Goal: Transaction & Acquisition: Purchase product/service

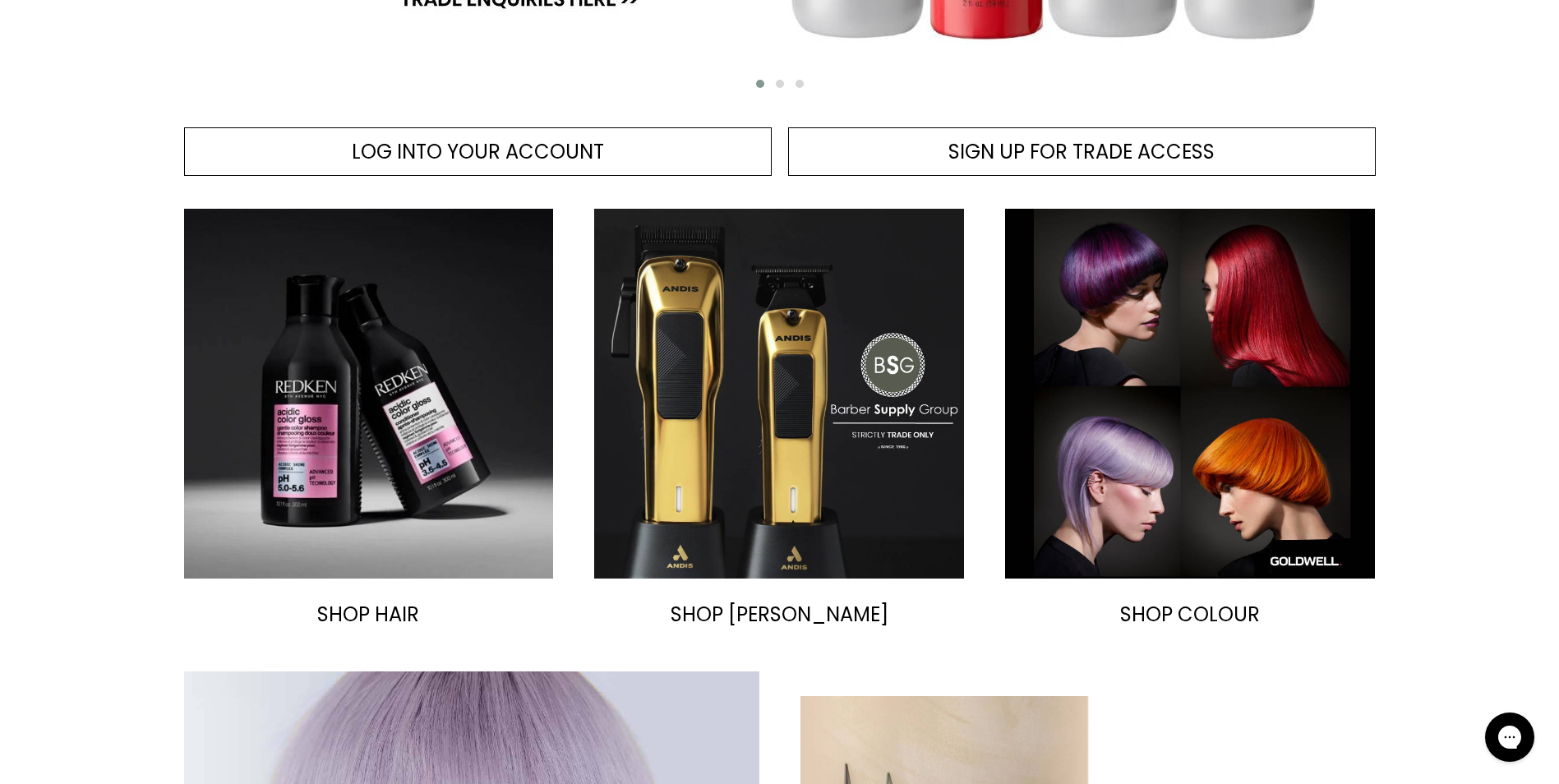
scroll to position [494, 0]
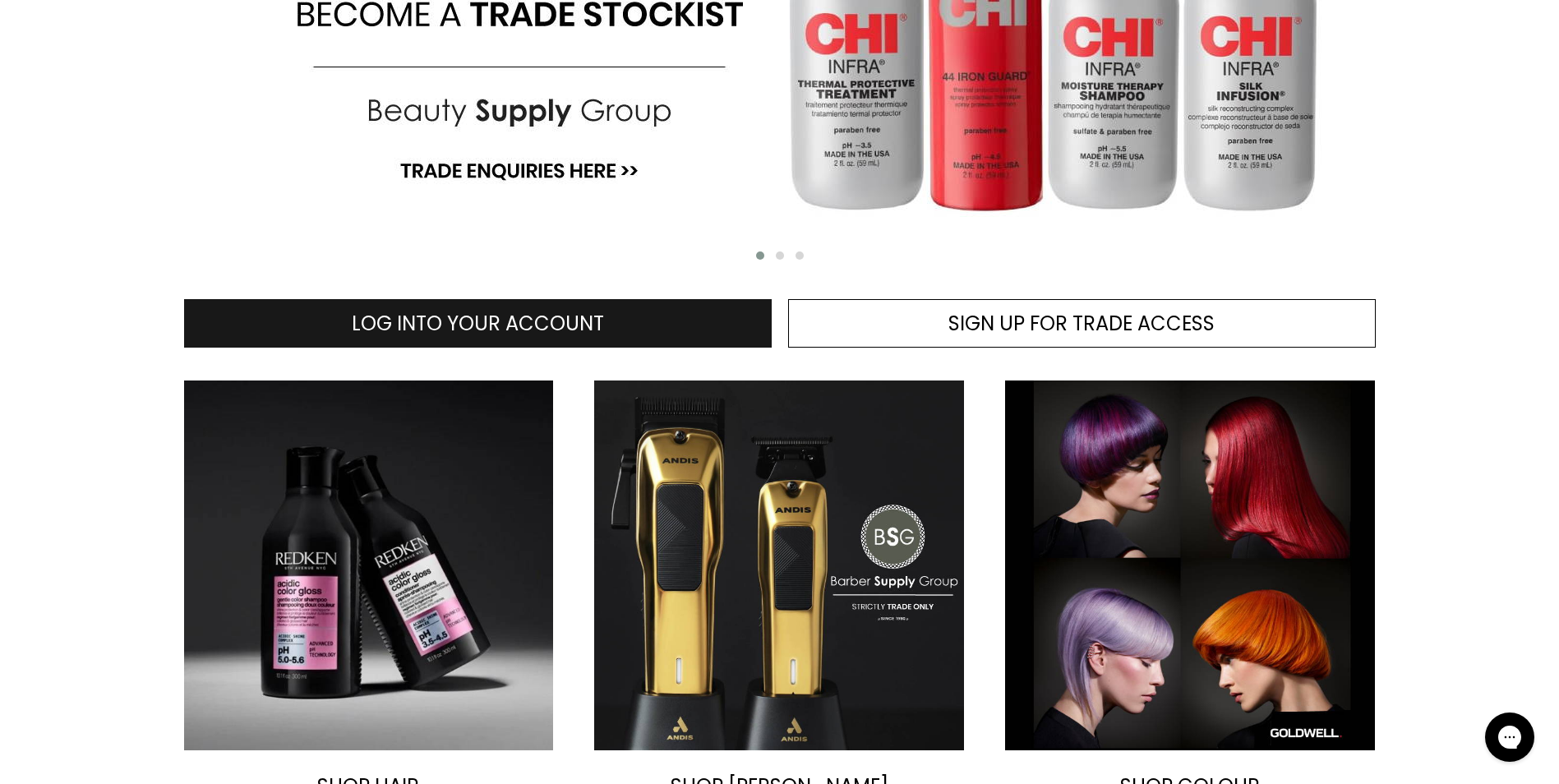
click at [628, 326] on link "LOG INTO YOUR ACCOUNT" at bounding box center [477, 324] width 587 height 49
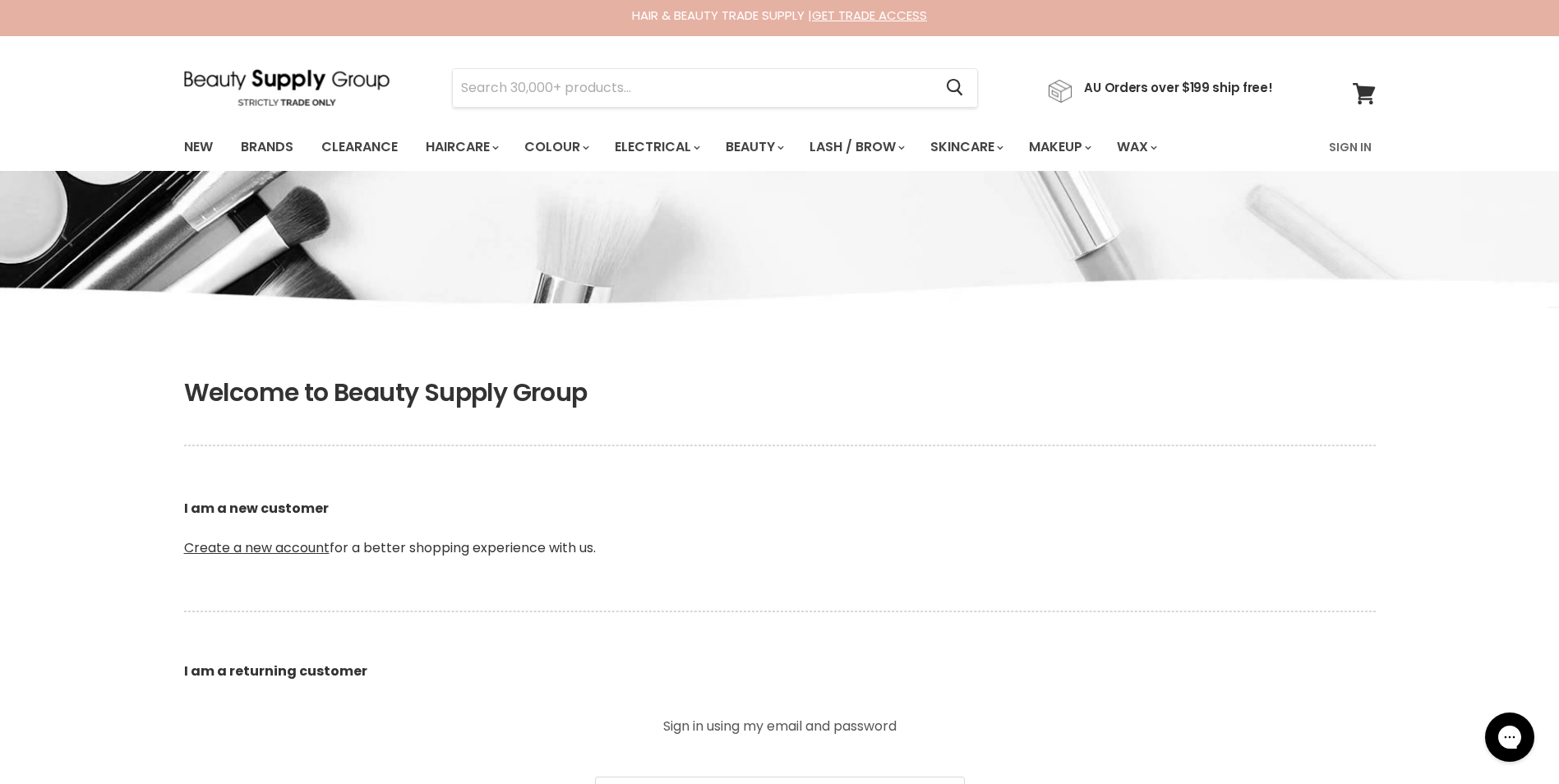
scroll to position [329, 0]
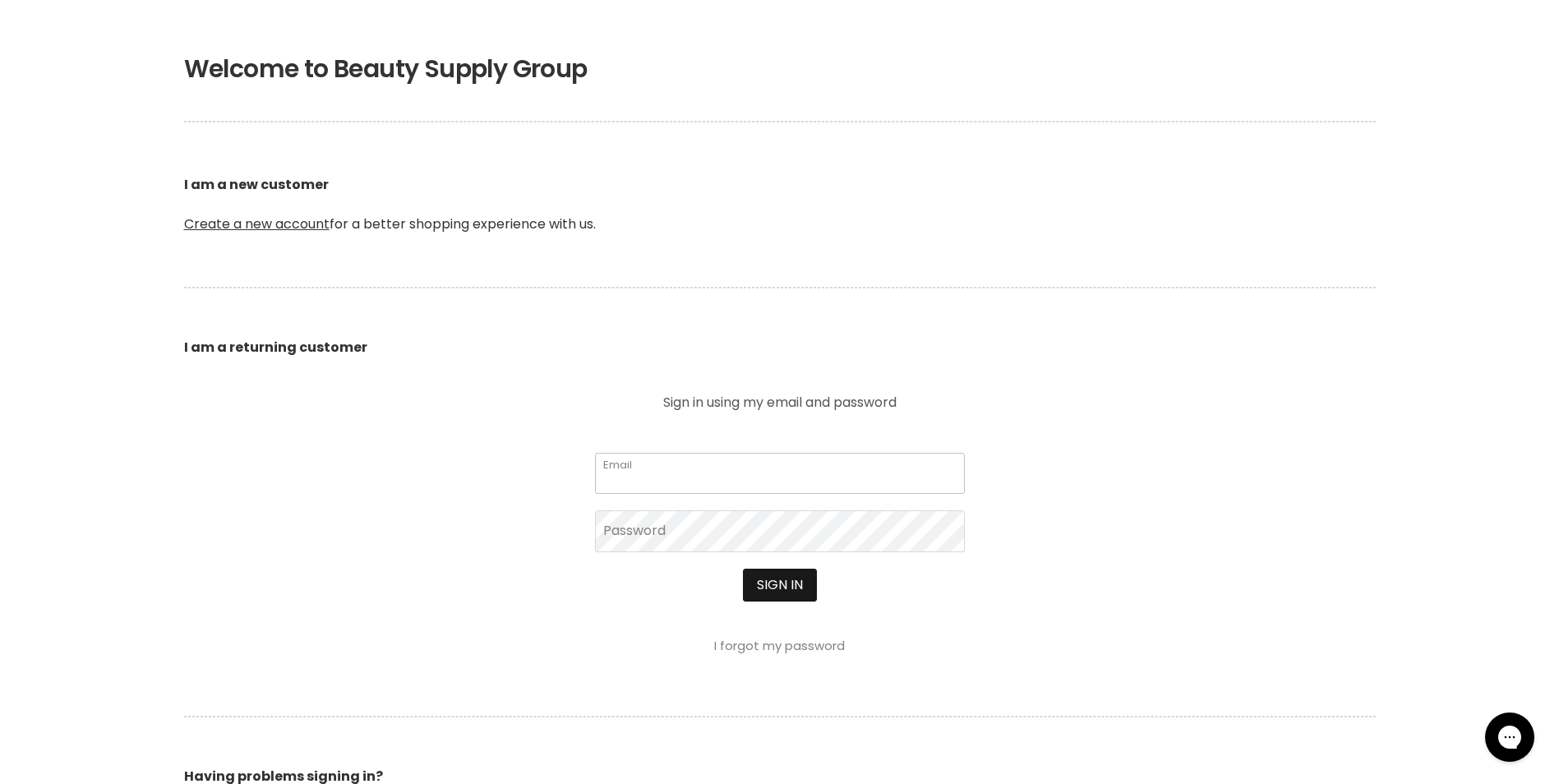
type input "[EMAIL_ADDRESS][DOMAIN_NAME]"
click at [795, 595] on button "Sign in" at bounding box center [780, 585] width 74 height 33
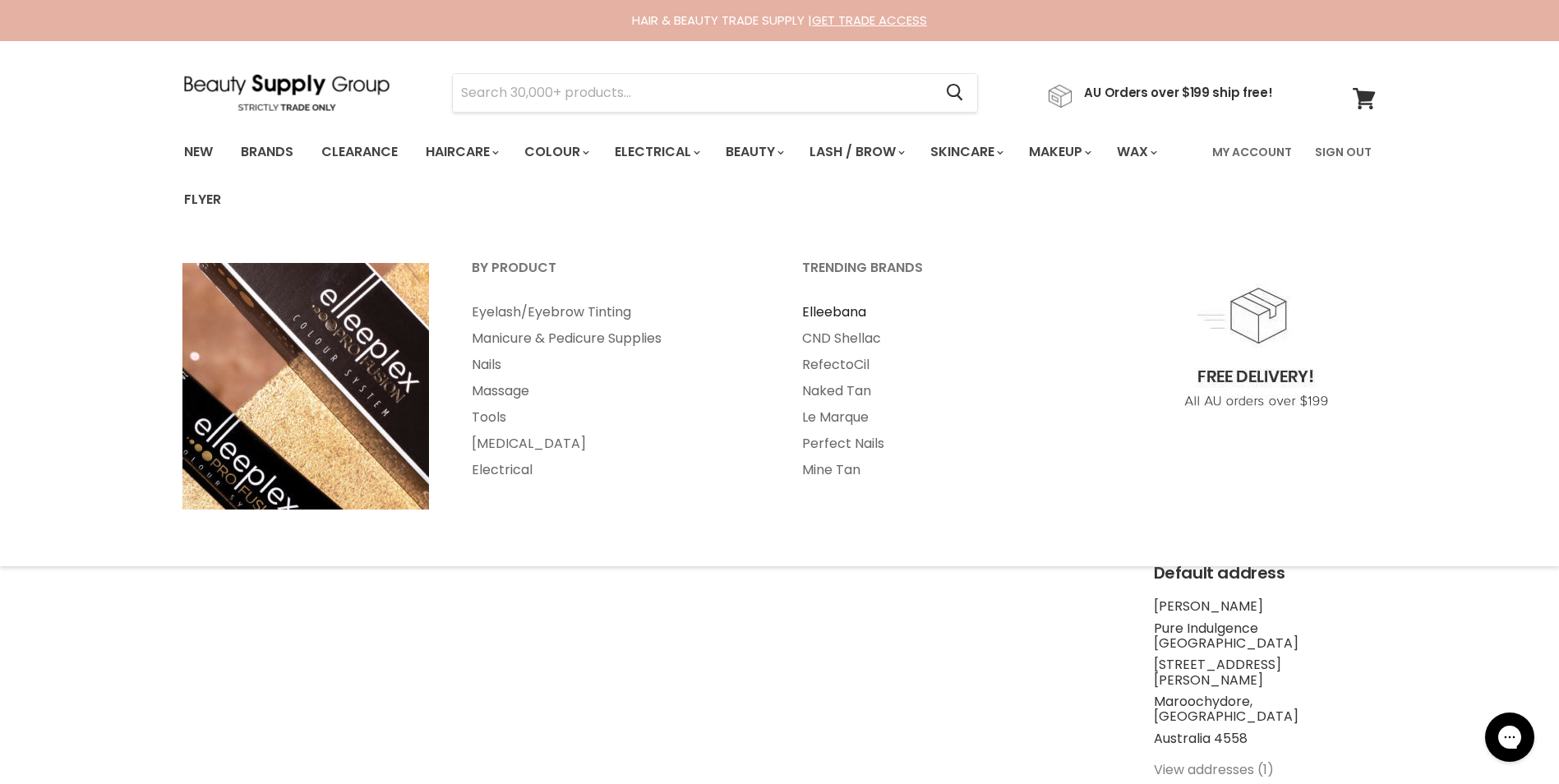
click at [856, 311] on link "Elleebana" at bounding box center [944, 312] width 327 height 26
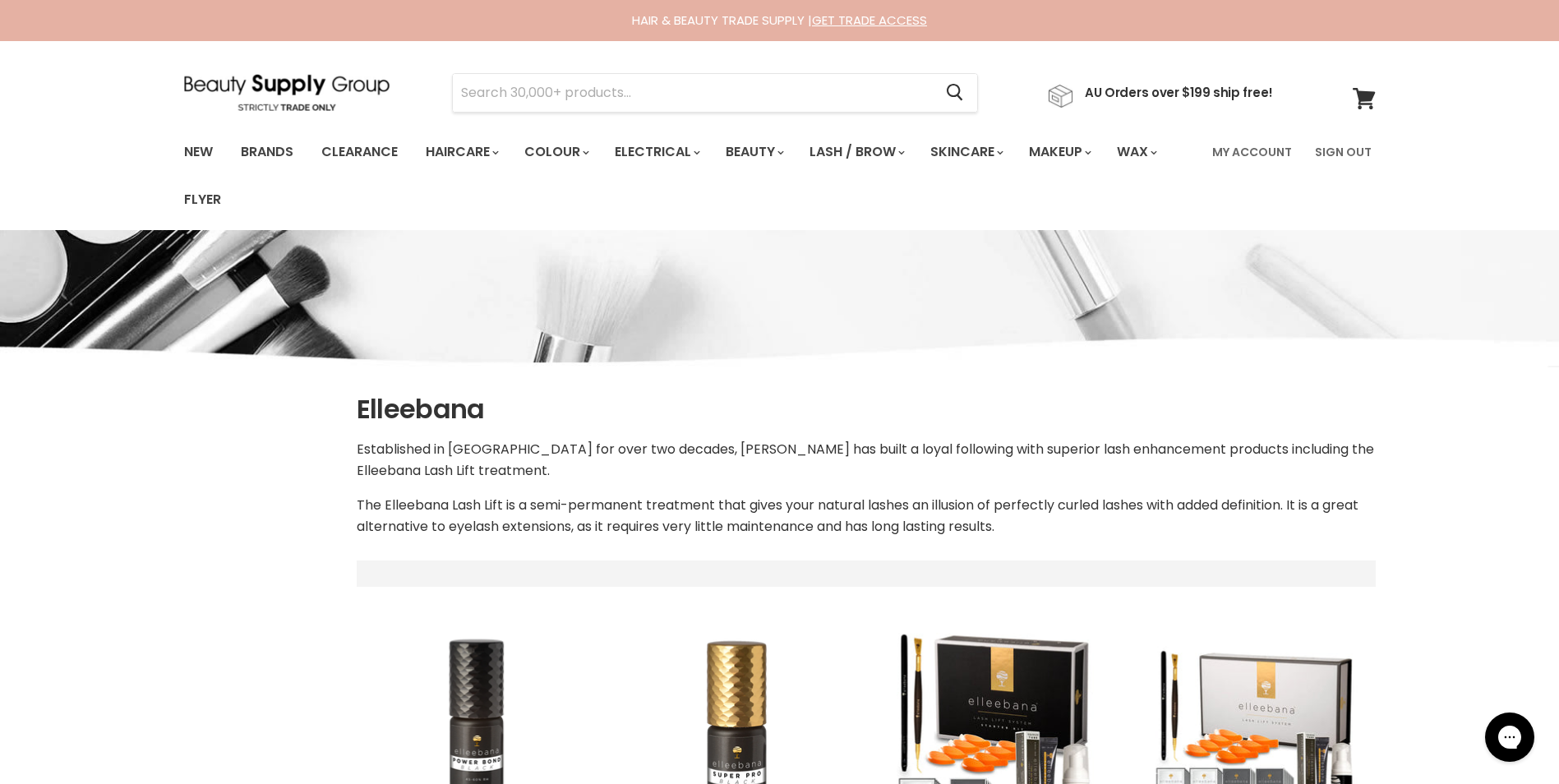
select select "manual"
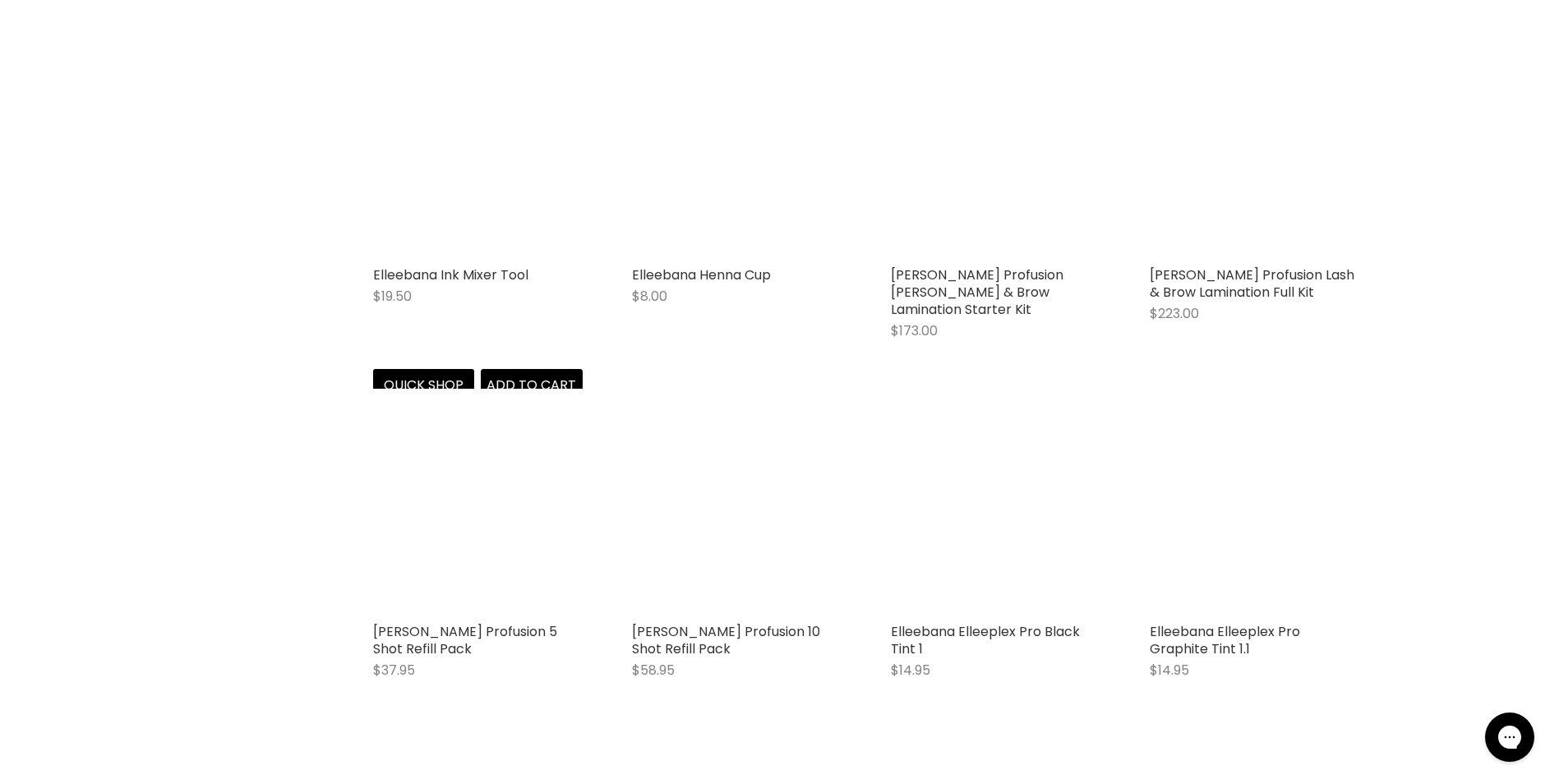
scroll to position [1972, 0]
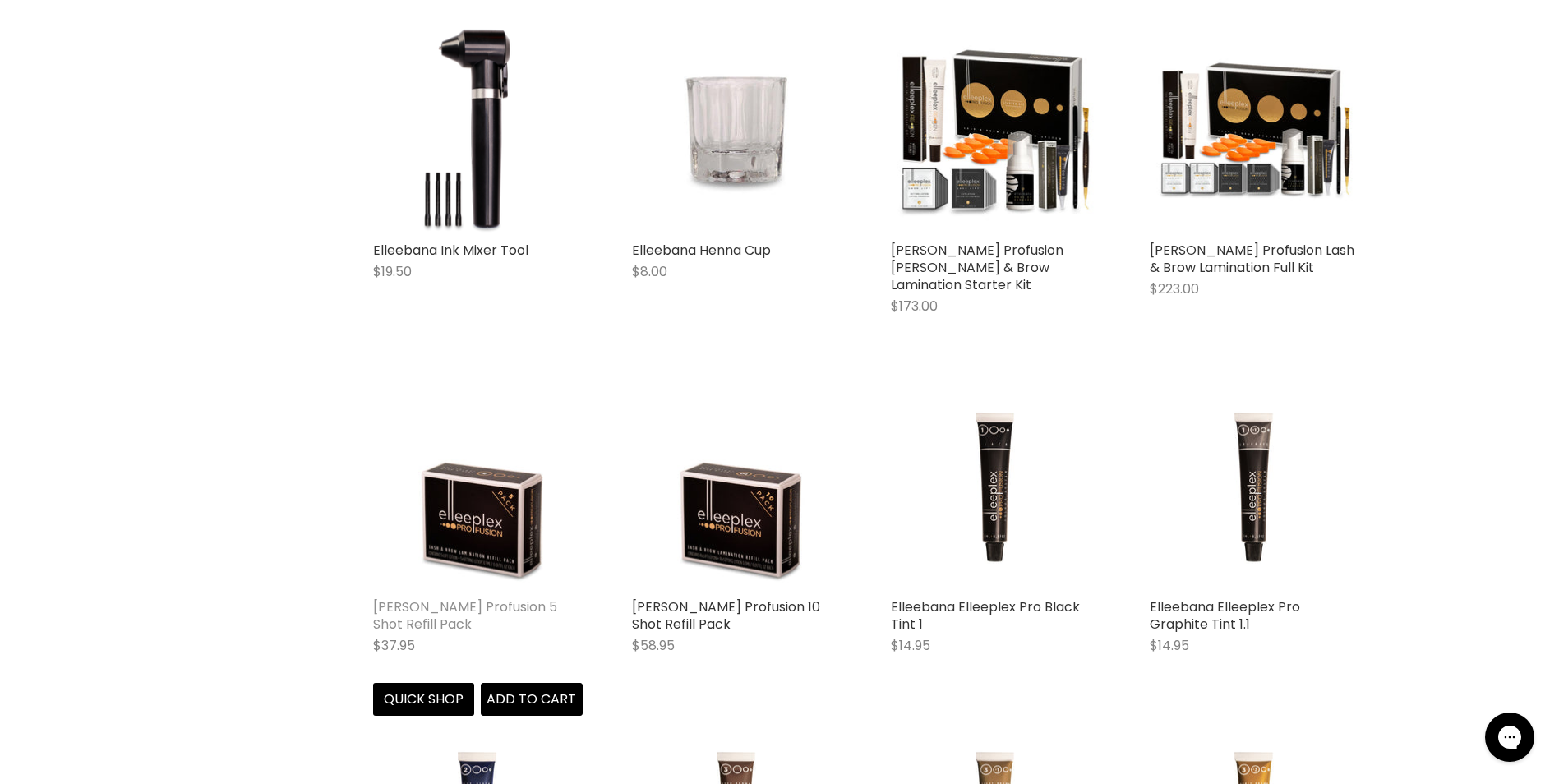
click at [507, 609] on link "[PERSON_NAME] Profusion 5 Shot Refill Pack" at bounding box center [465, 616] width 184 height 36
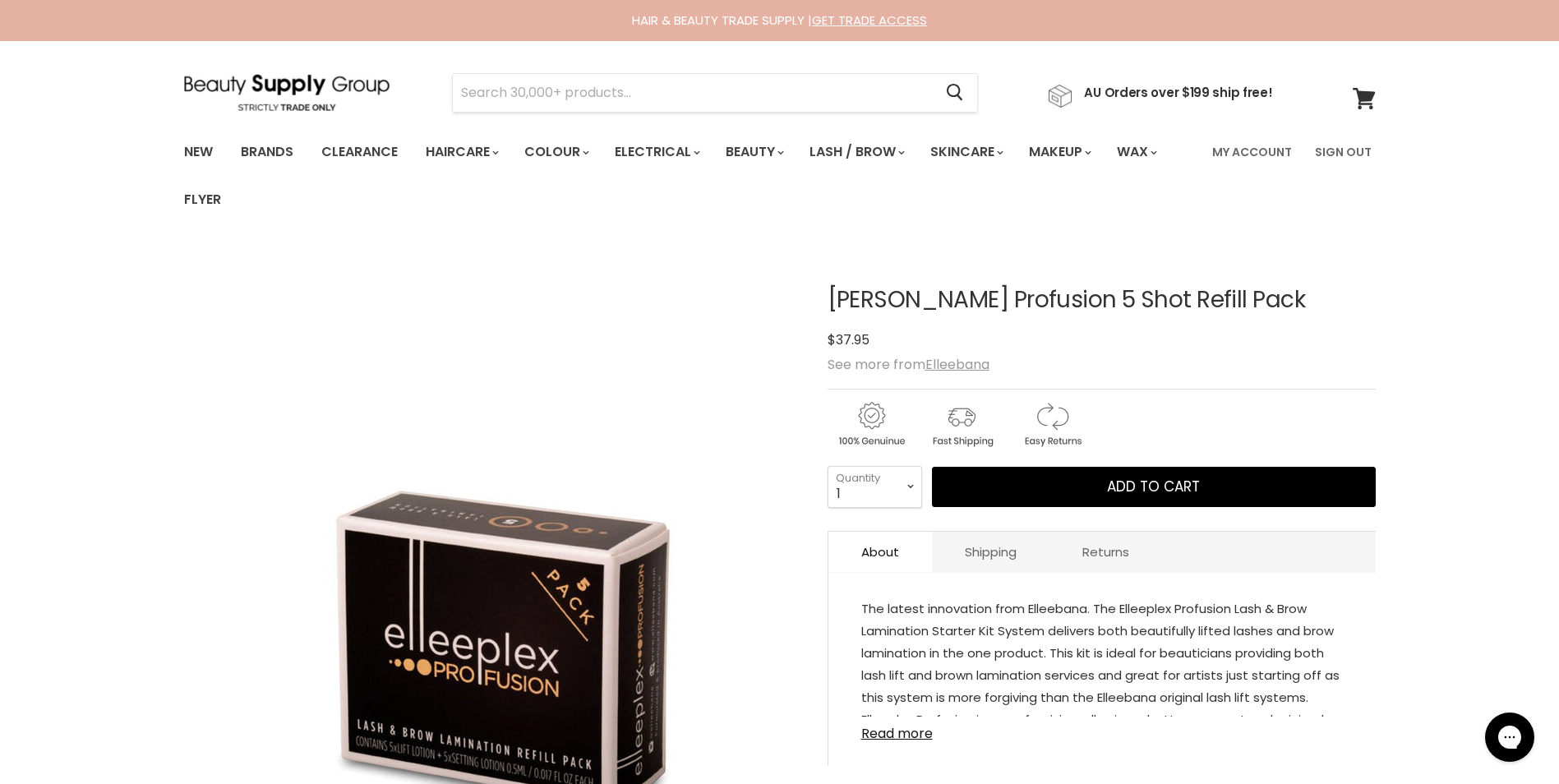
scroll to position [82, 0]
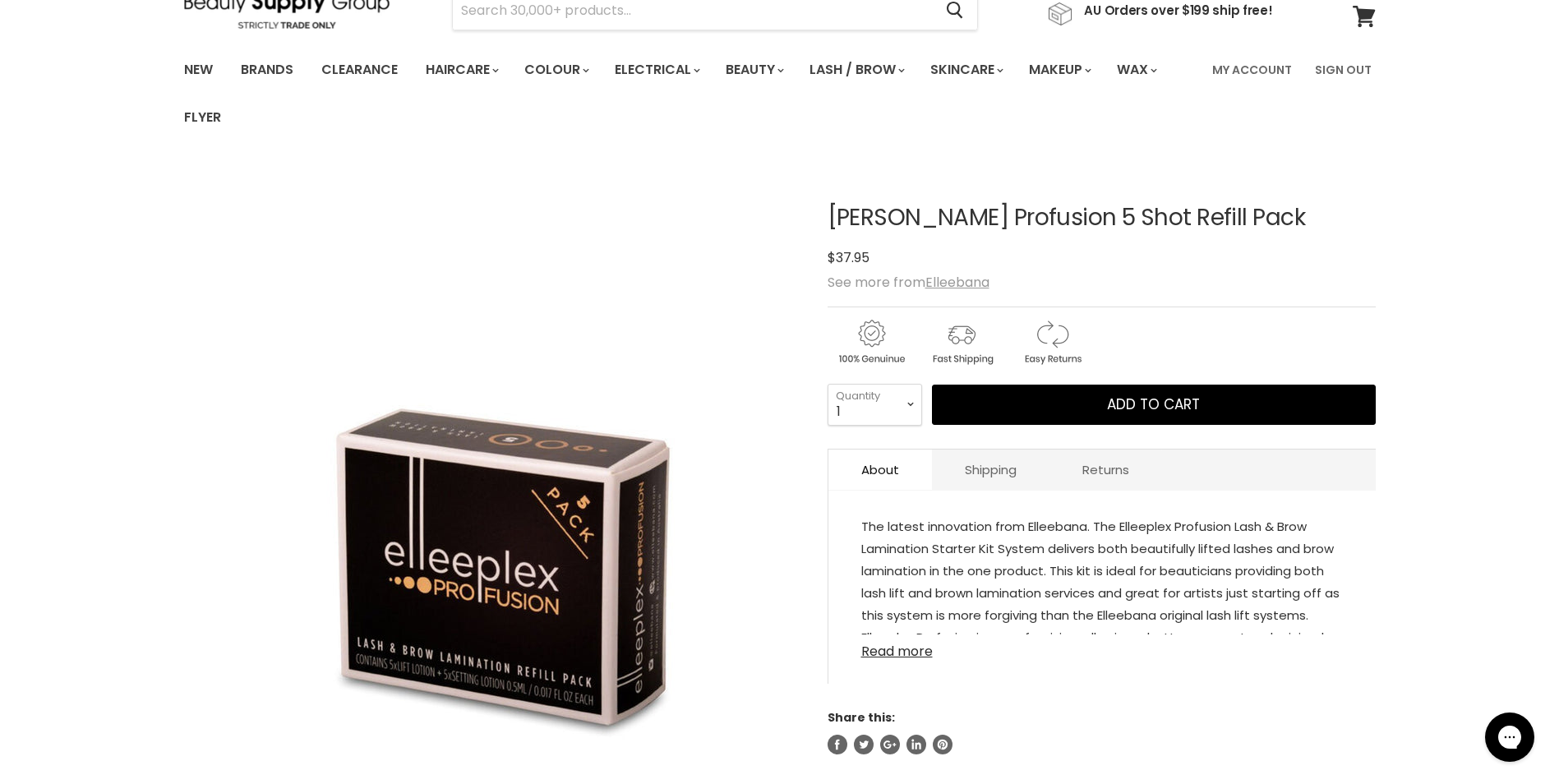
click at [908, 653] on link "Read more" at bounding box center [1102, 647] width 482 height 25
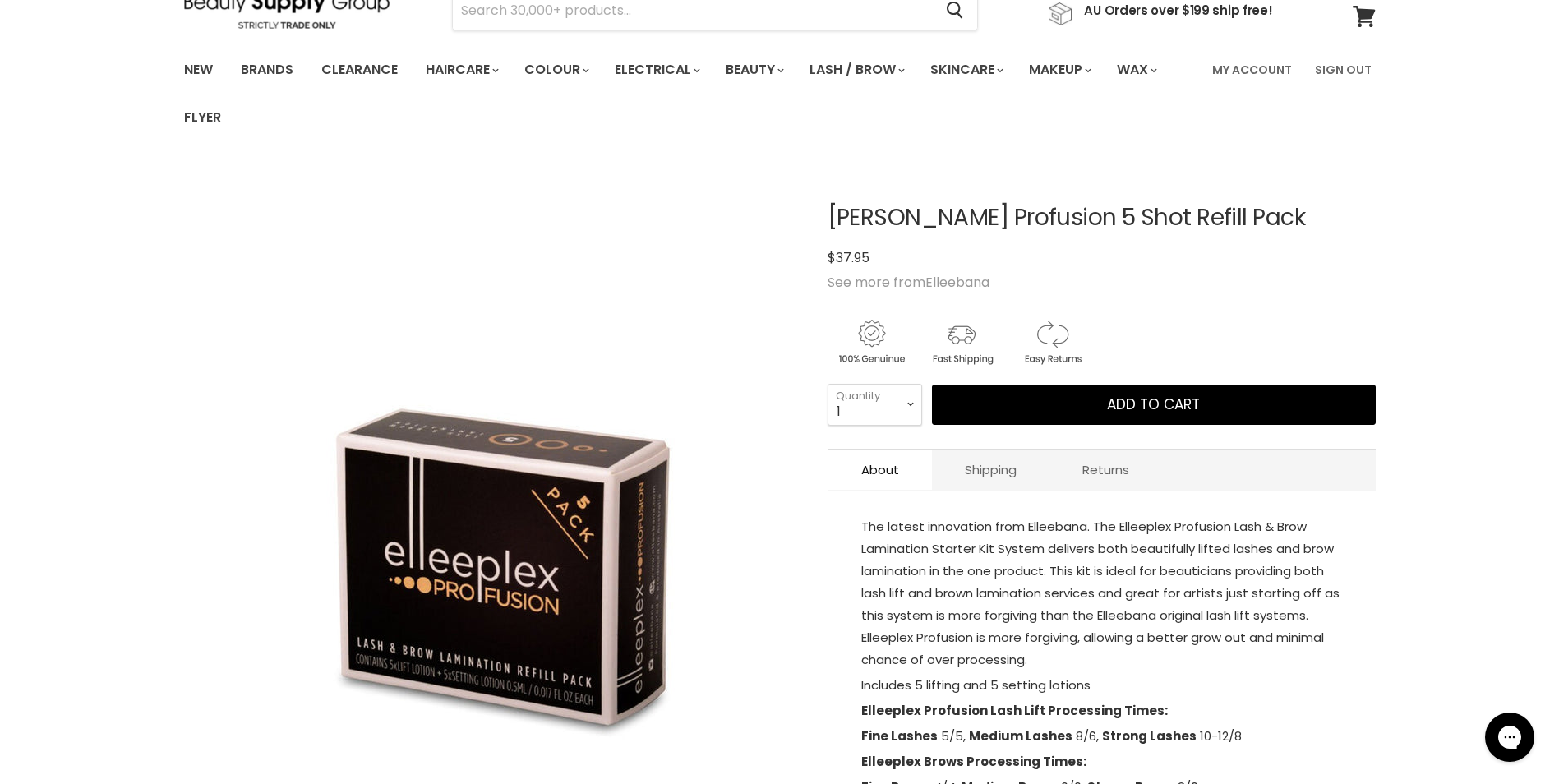
scroll to position [0, 0]
